Goal: Find specific page/section: Find specific page/section

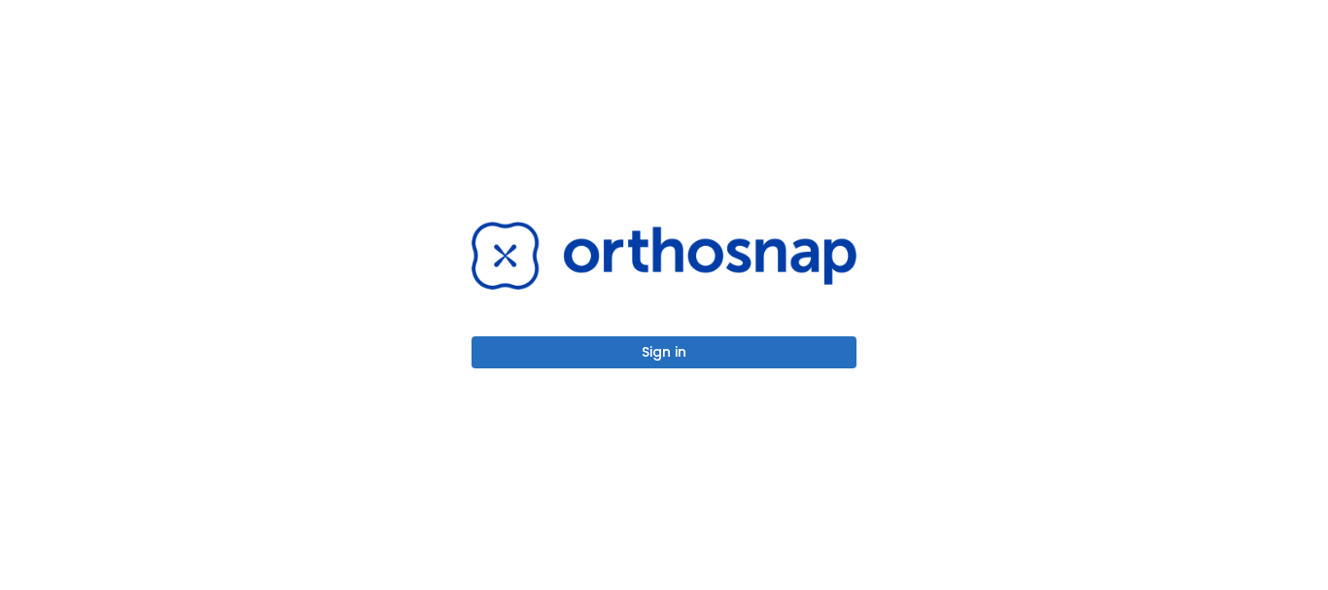
click at [602, 357] on button "Sign in" at bounding box center [663, 352] width 385 height 32
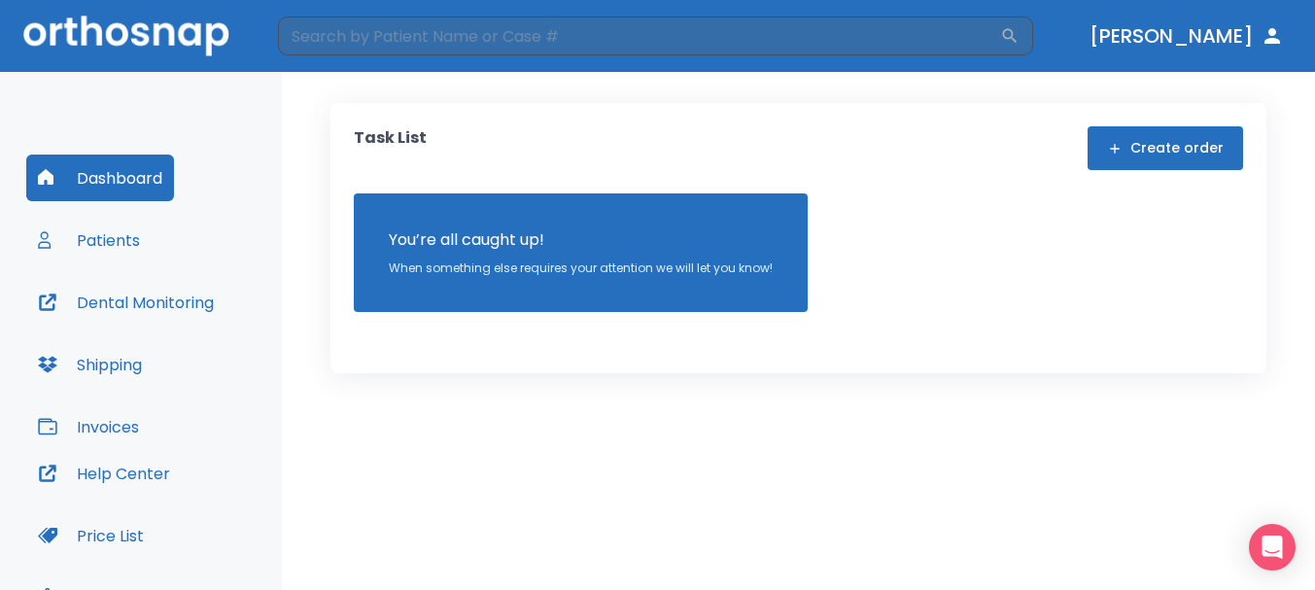
click at [177, 292] on button "Dental Monitoring" at bounding box center [125, 302] width 199 height 47
